Goal: Find specific page/section: Find specific page/section

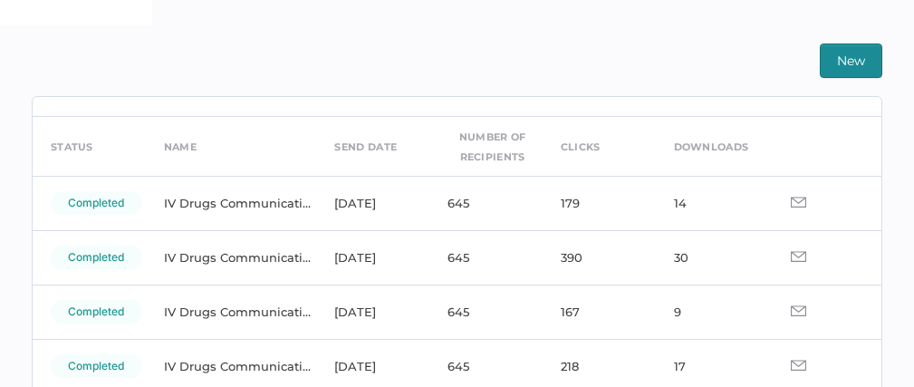
scroll to position [60, 0]
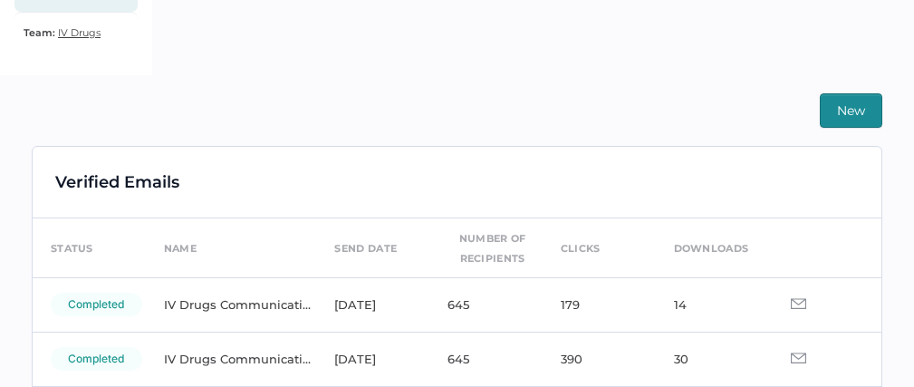
scroll to position [425, 0]
